Goal: Navigation & Orientation: Find specific page/section

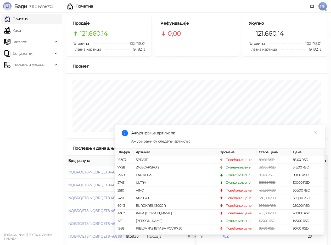
drag, startPoint x: 19, startPoint y: 30, endPoint x: 24, endPoint y: 17, distance: 13.8
click at [19, 30] on link "Каса" at bounding box center [12, 30] width 17 height 10
click at [24, 17] on link "Почетна" at bounding box center [16, 19] width 24 height 10
click at [15, 30] on link "Каса" at bounding box center [12, 30] width 17 height 10
click at [21, 18] on link "Почетна" at bounding box center [16, 19] width 24 height 10
